Goal: Task Accomplishment & Management: Use online tool/utility

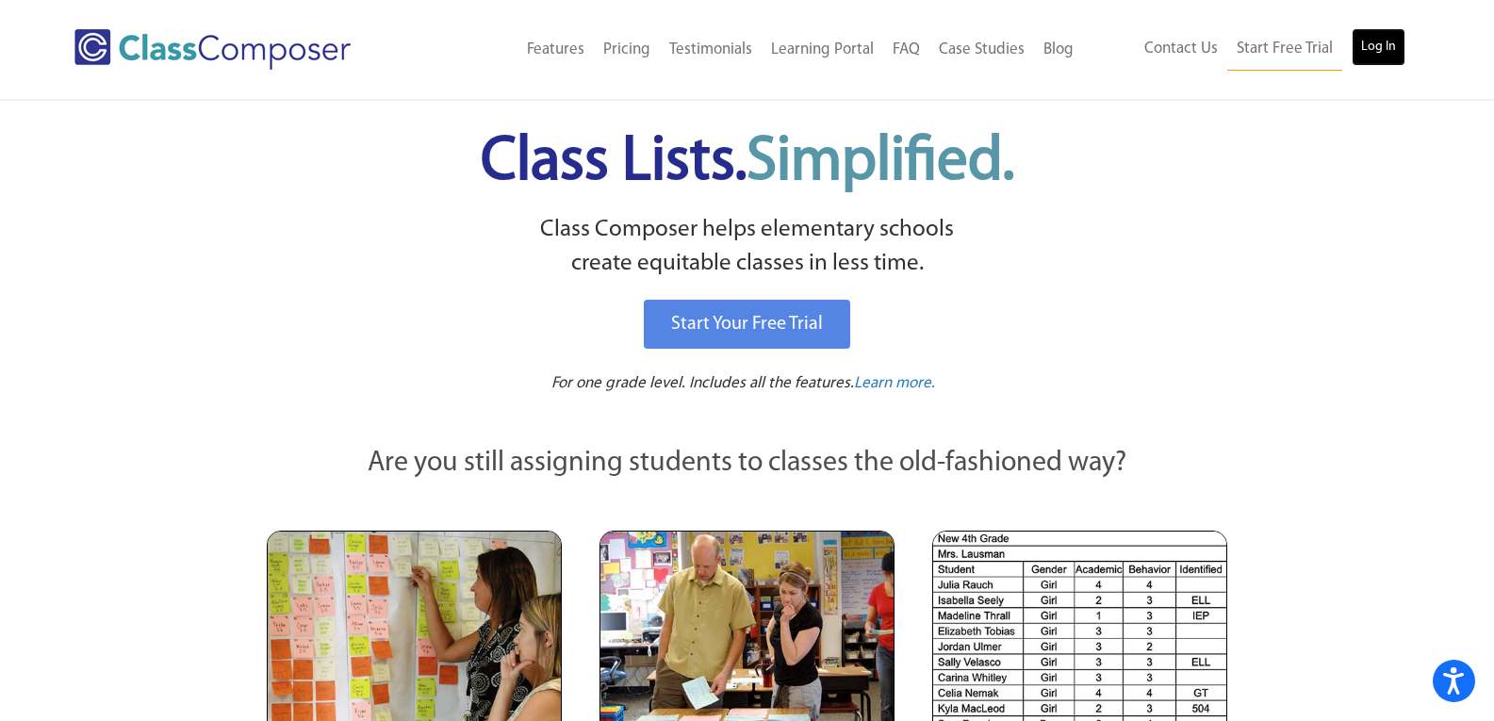
click at [1363, 50] on link "Log In" at bounding box center [1379, 47] width 54 height 38
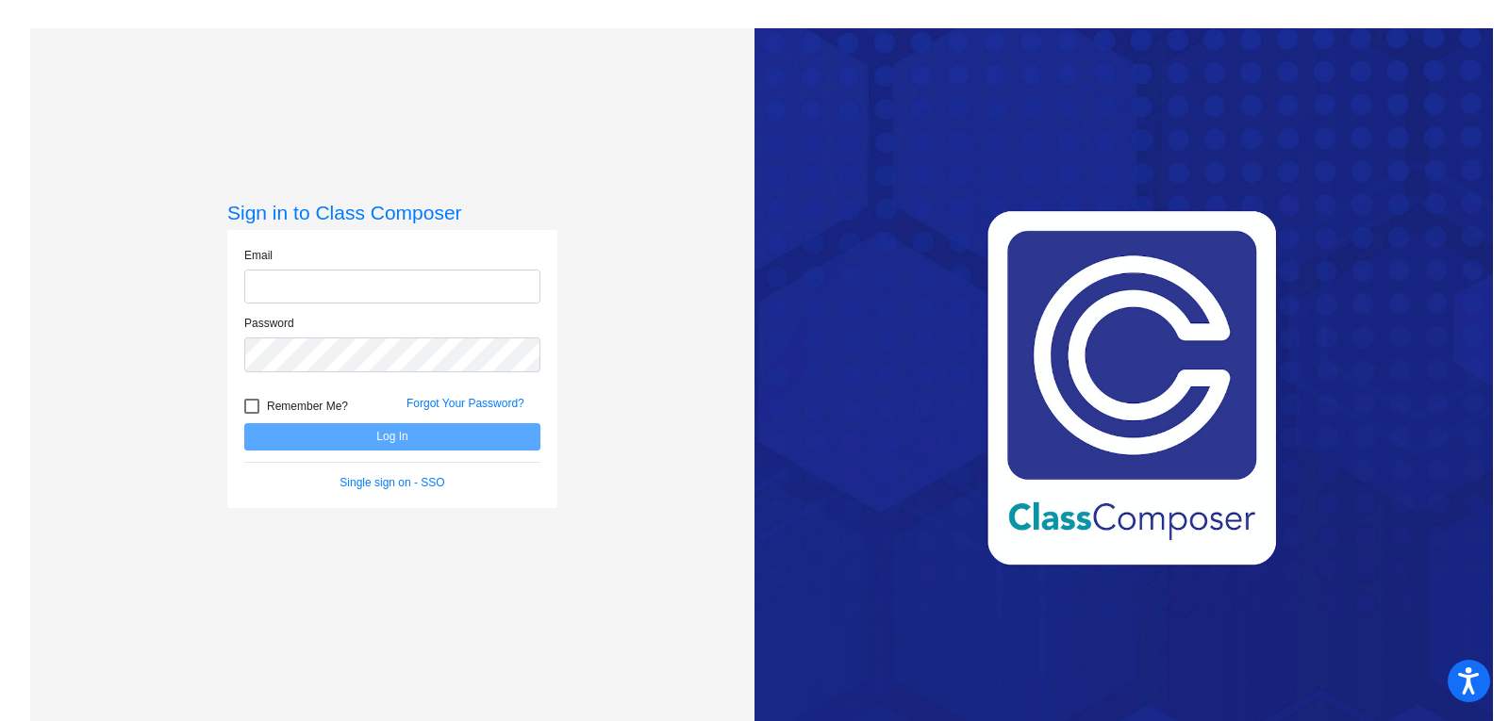
type input "dana.bancroft@cnusd.k12.ca.us"
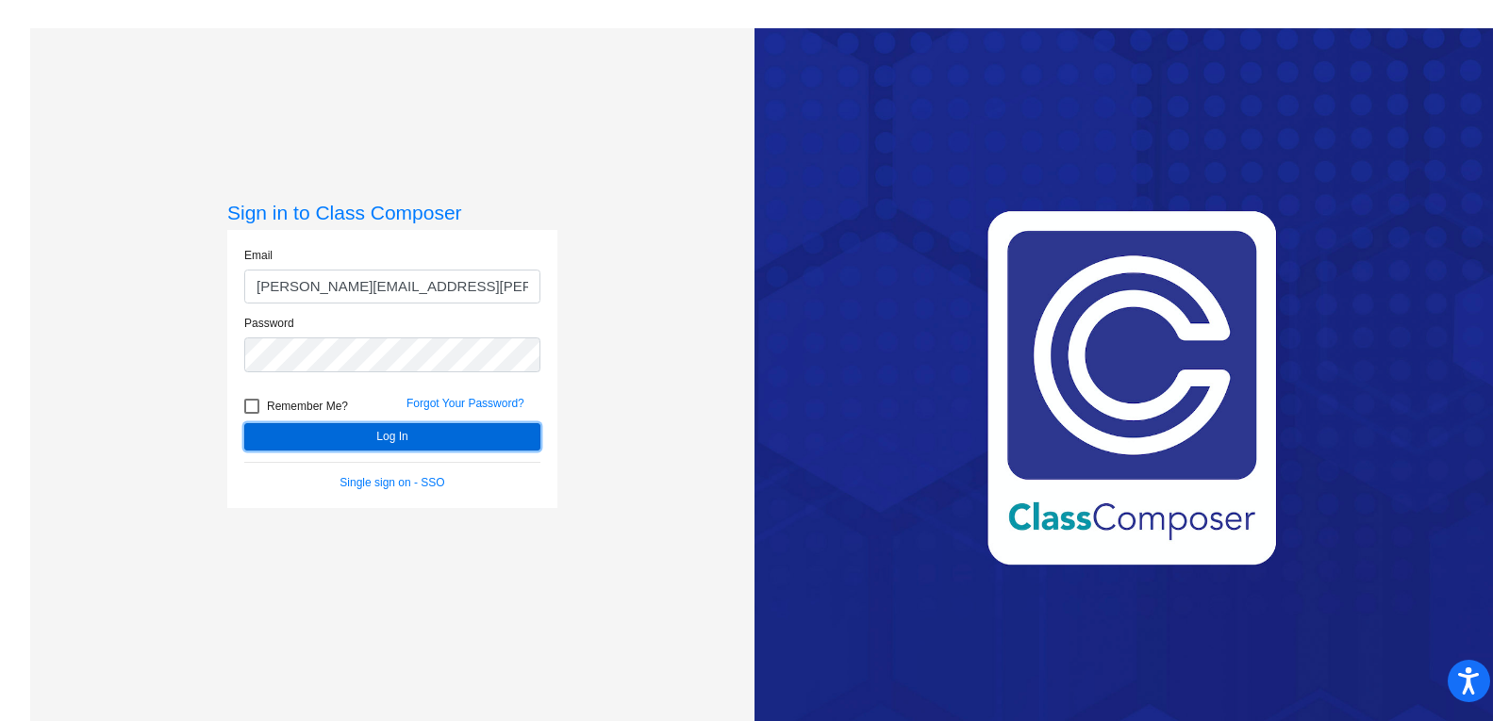
click at [379, 446] on button "Log In" at bounding box center [392, 436] width 296 height 27
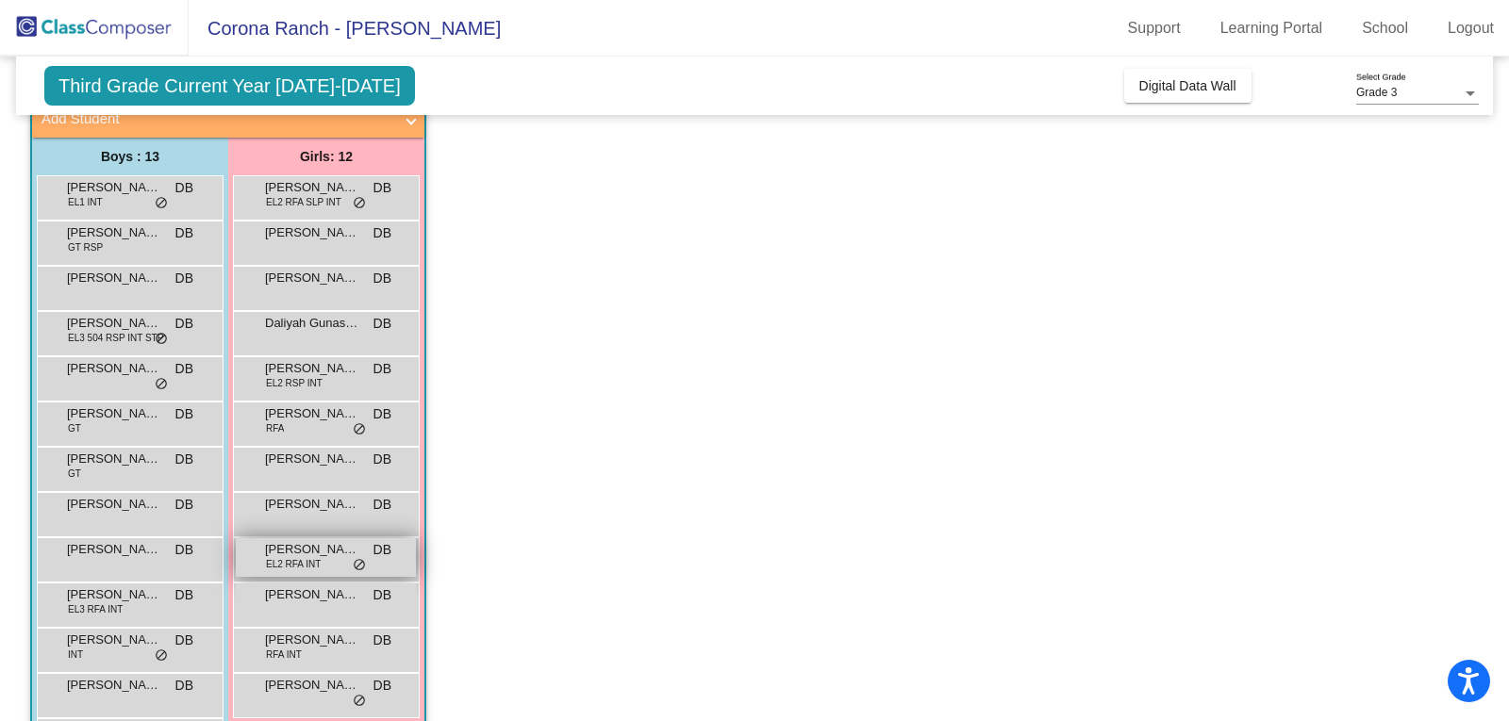
scroll to position [94, 0]
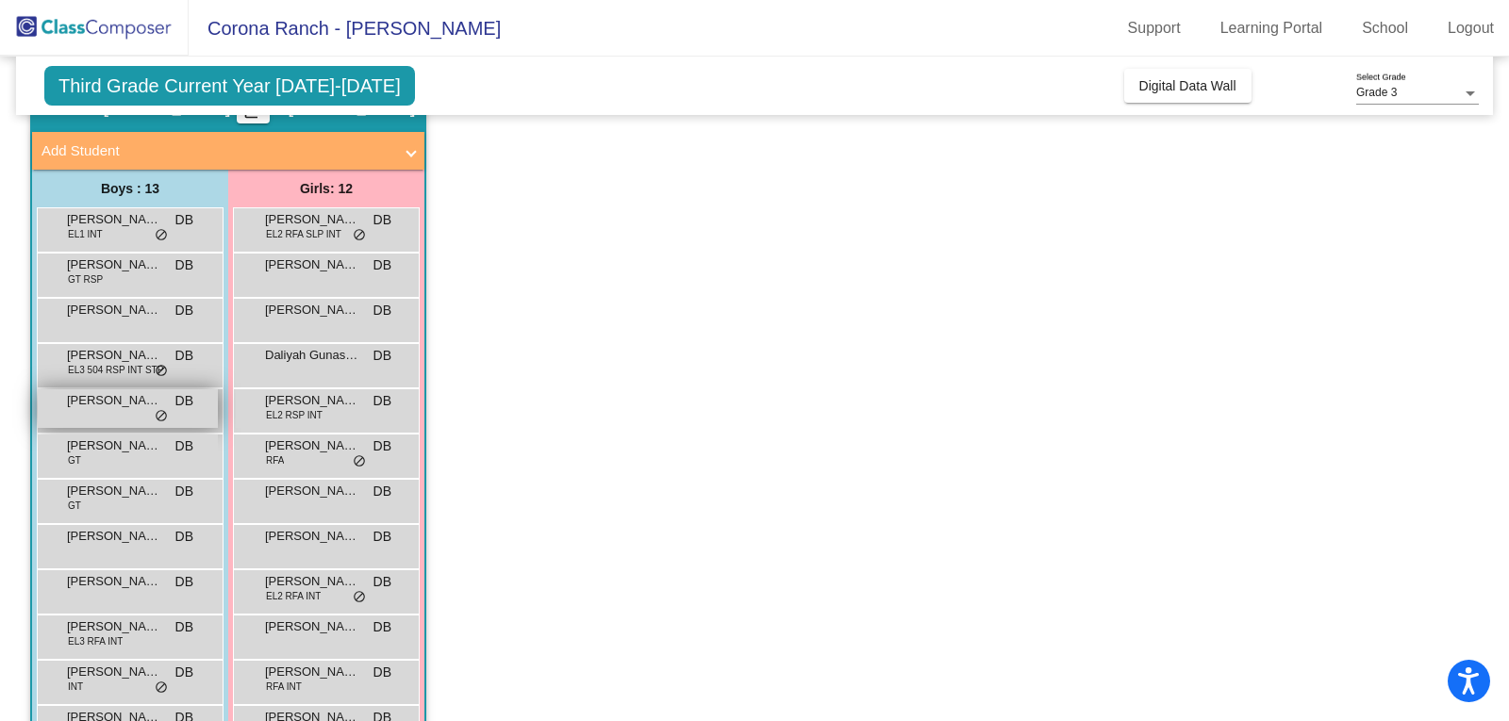
click at [125, 411] on div "Julian Mora DB lock do_not_disturb_alt" at bounding box center [128, 408] width 180 height 39
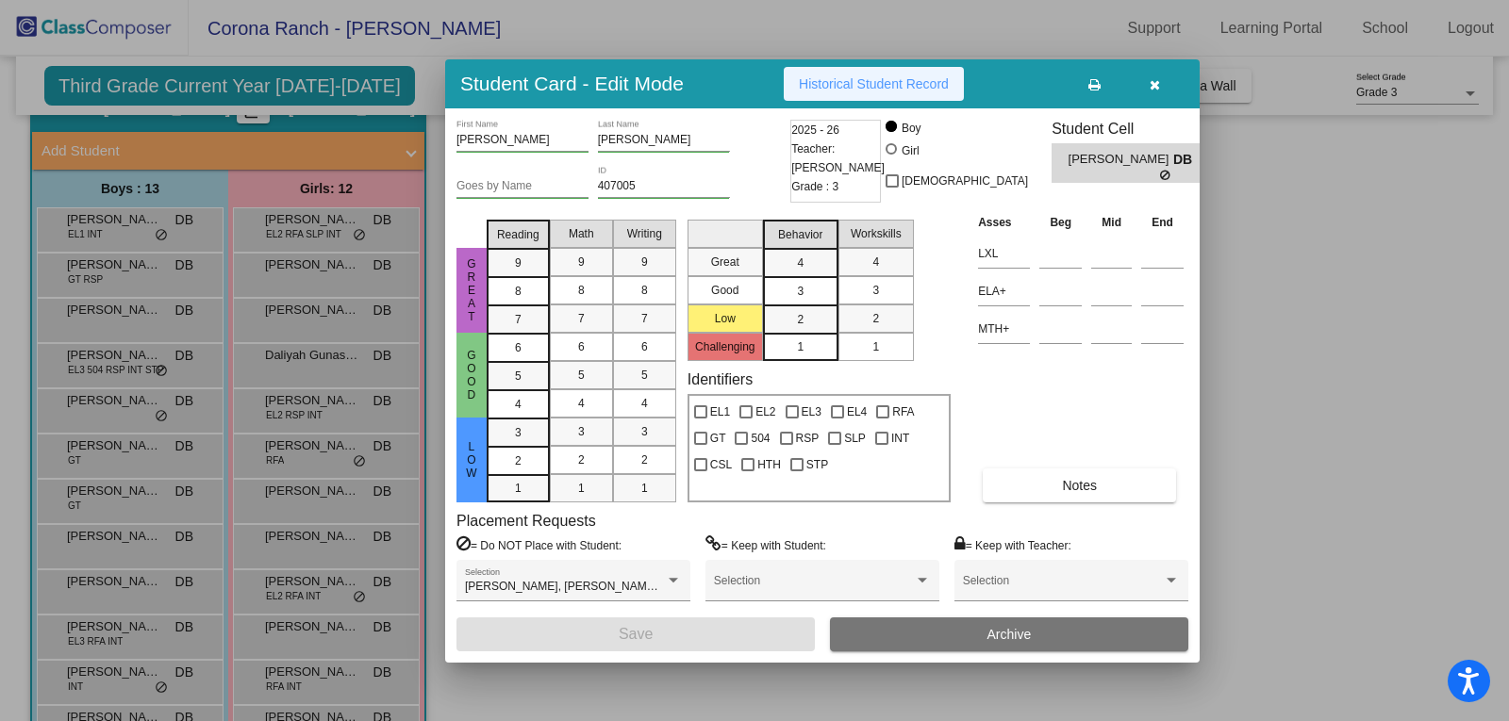
click at [860, 89] on span "Historical Student Record" at bounding box center [874, 83] width 150 height 15
